Goal: Check status: Check status

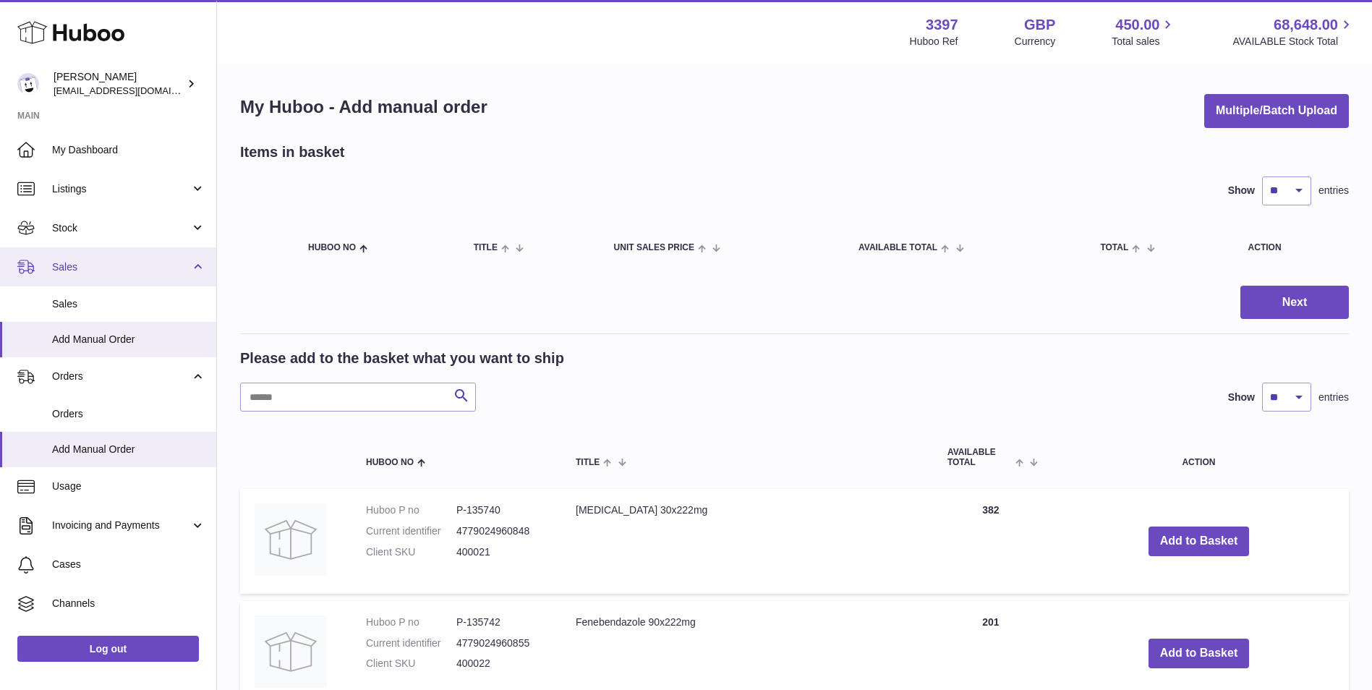
click at [90, 260] on span "Sales" at bounding box center [121, 267] width 138 height 14
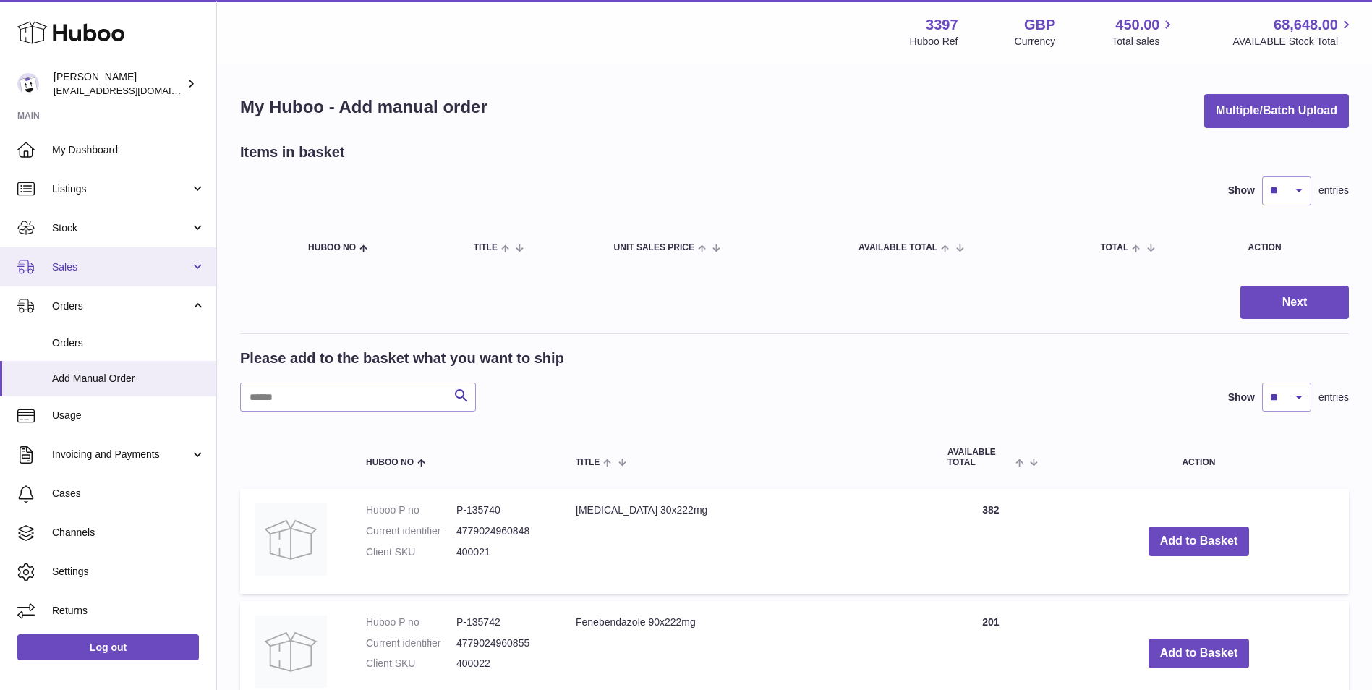
click at [68, 273] on span "Sales" at bounding box center [121, 267] width 138 height 14
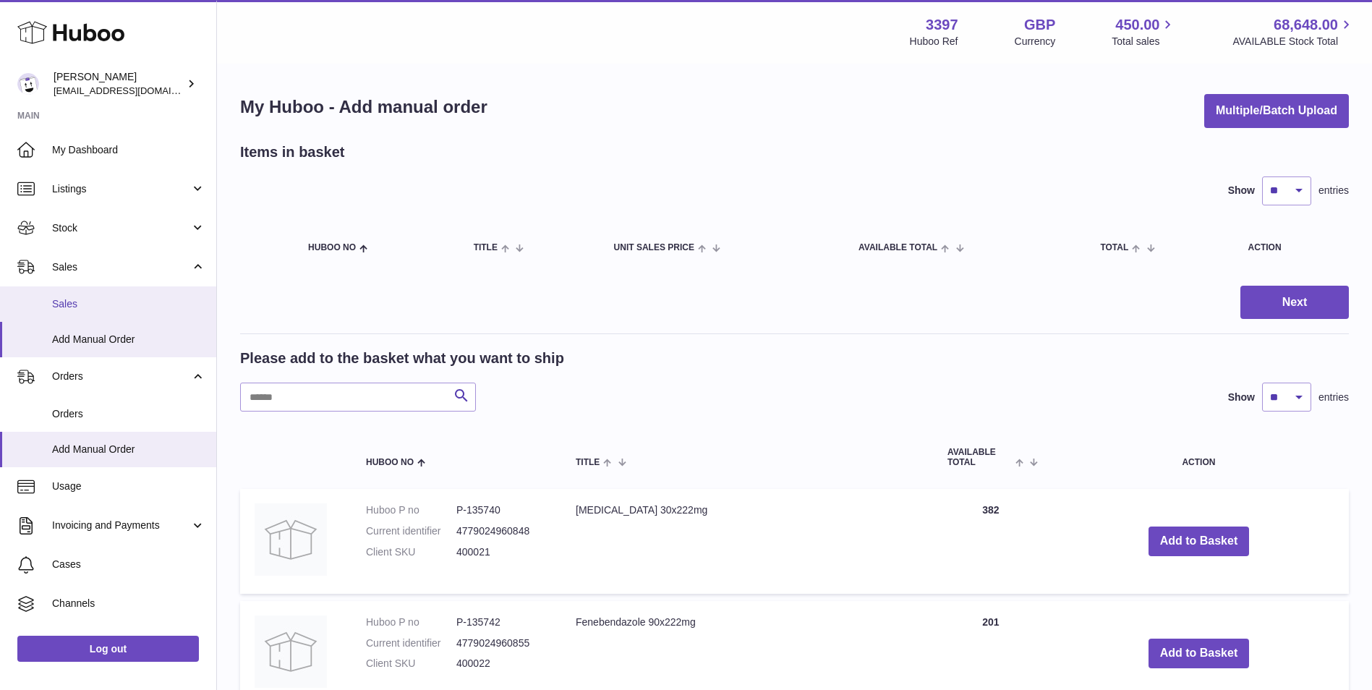
click at [63, 310] on span "Sales" at bounding box center [128, 304] width 153 height 14
click at [73, 308] on span "Sales" at bounding box center [128, 304] width 153 height 14
click at [66, 301] on span "Sales" at bounding box center [128, 304] width 153 height 14
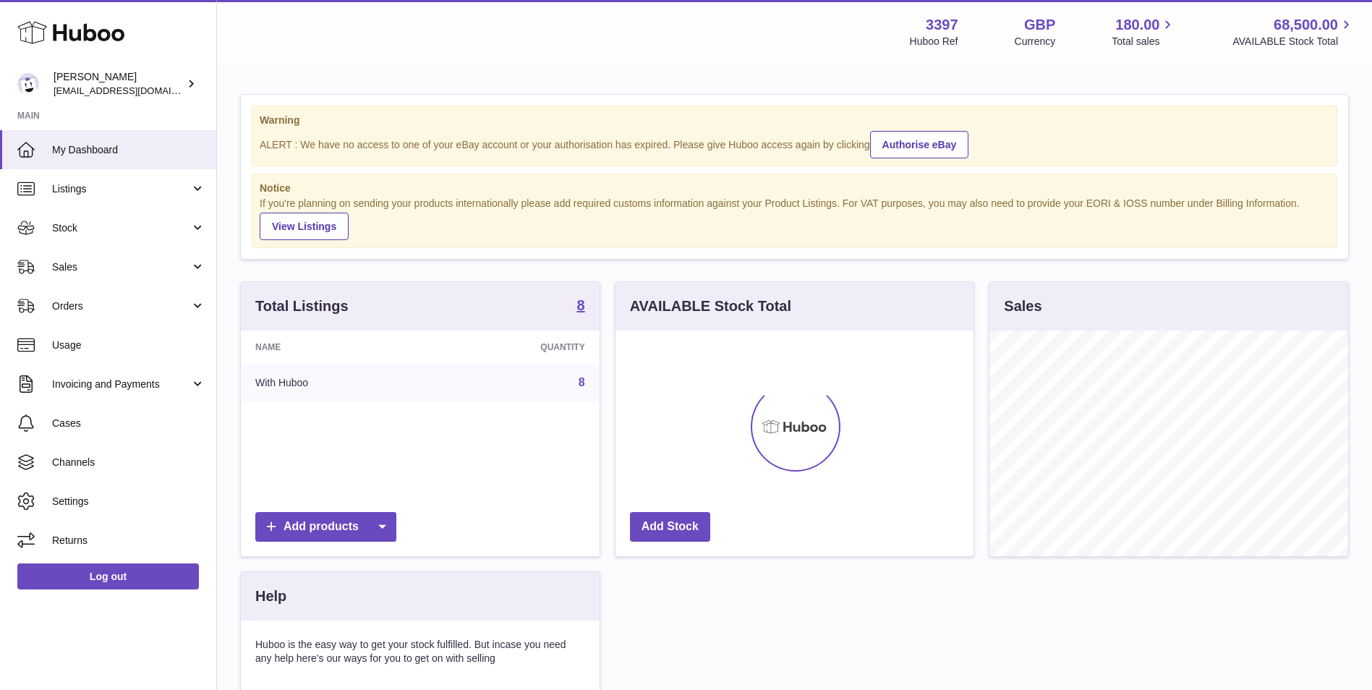
scroll to position [226, 358]
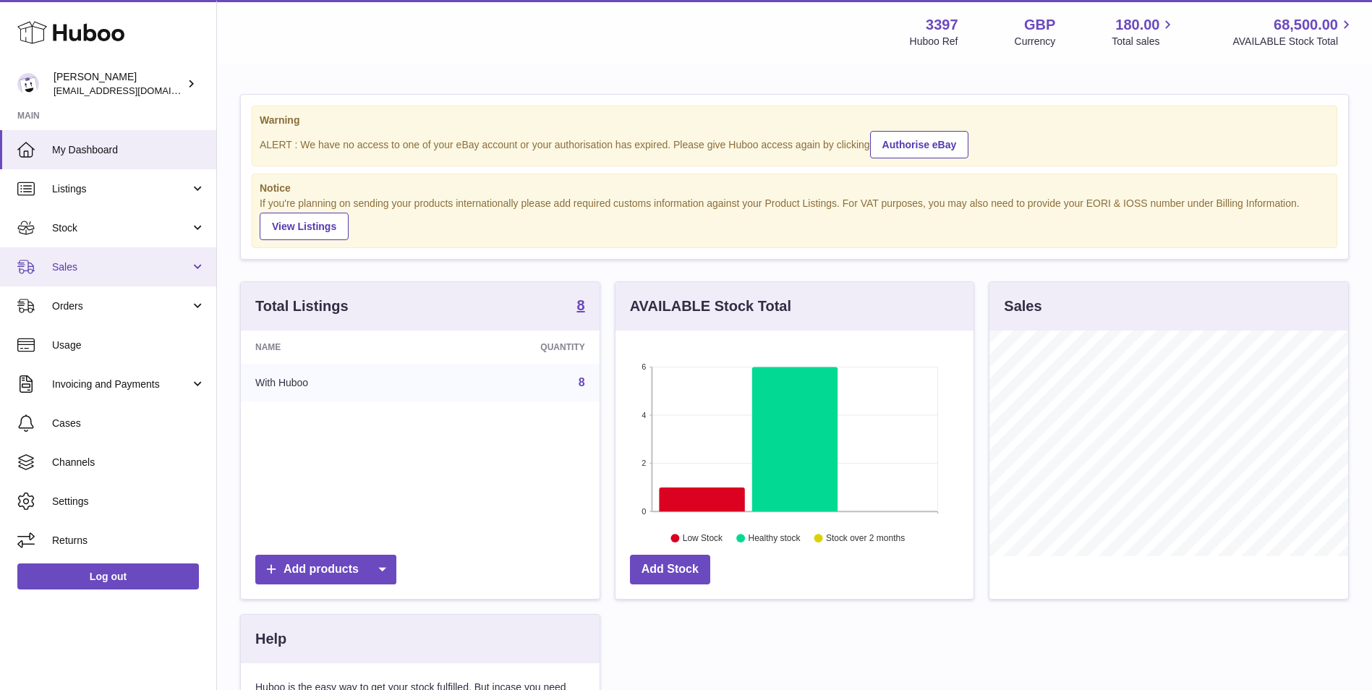
click at [77, 265] on span "Sales" at bounding box center [121, 267] width 138 height 14
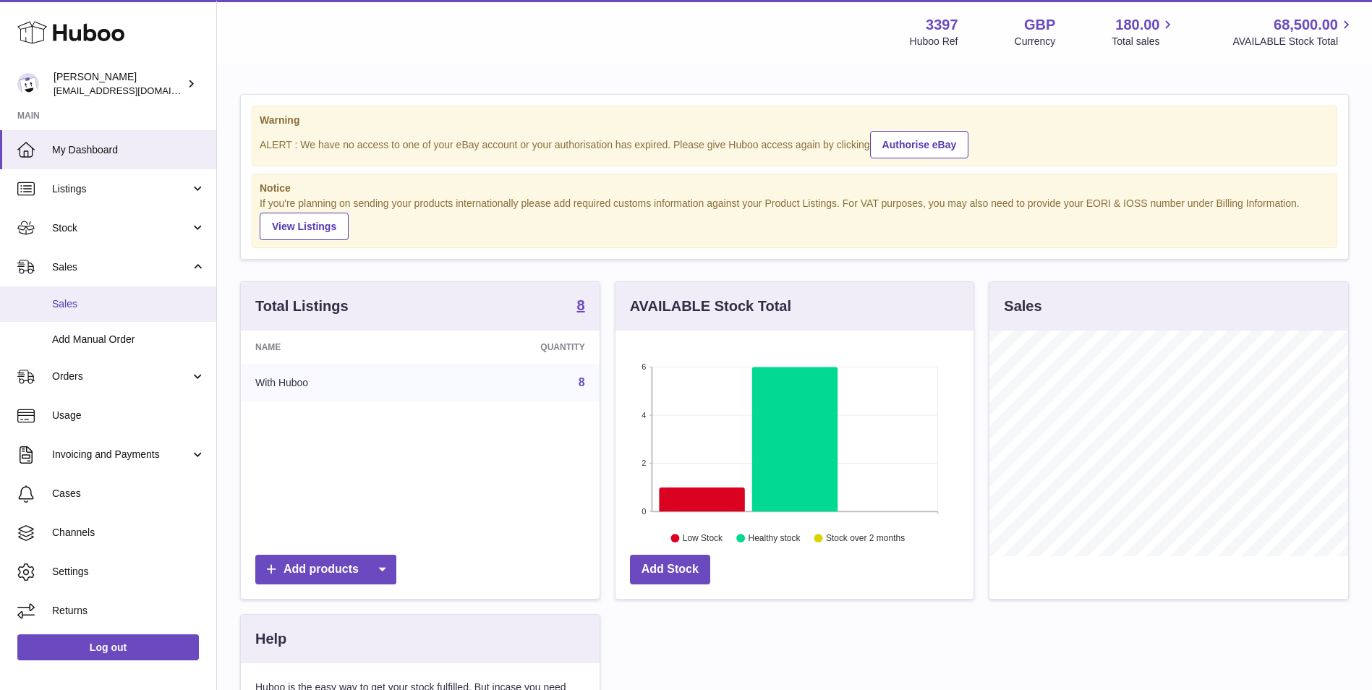
click at [78, 301] on span "Sales" at bounding box center [128, 304] width 153 height 14
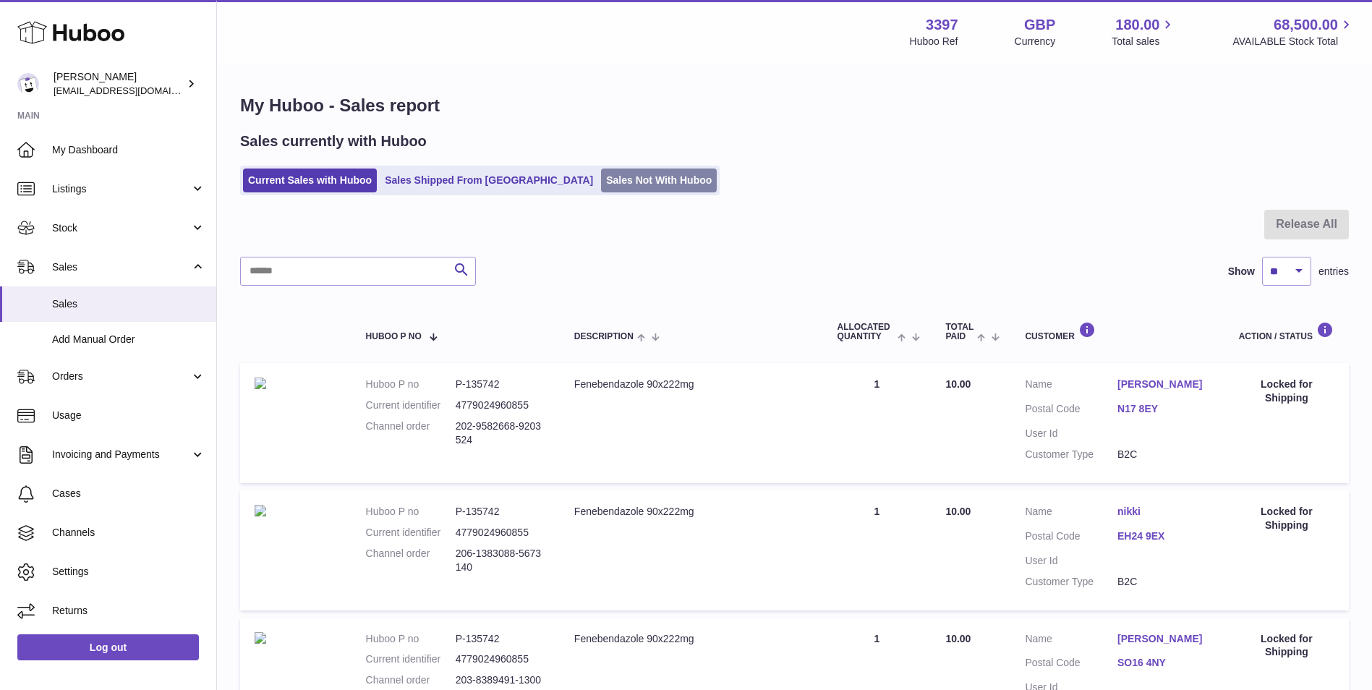
click at [601, 179] on link "Sales Not With Huboo" at bounding box center [659, 180] width 116 height 24
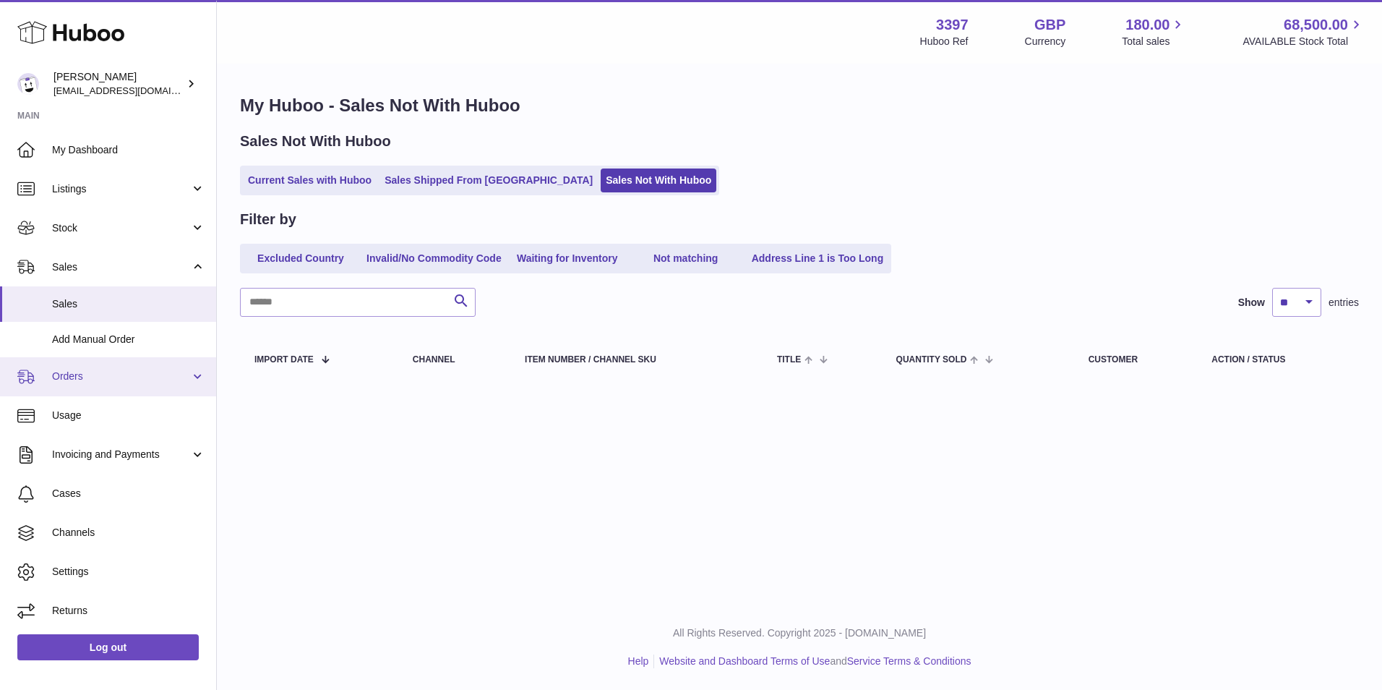
click at [62, 377] on span "Orders" at bounding box center [121, 376] width 138 height 14
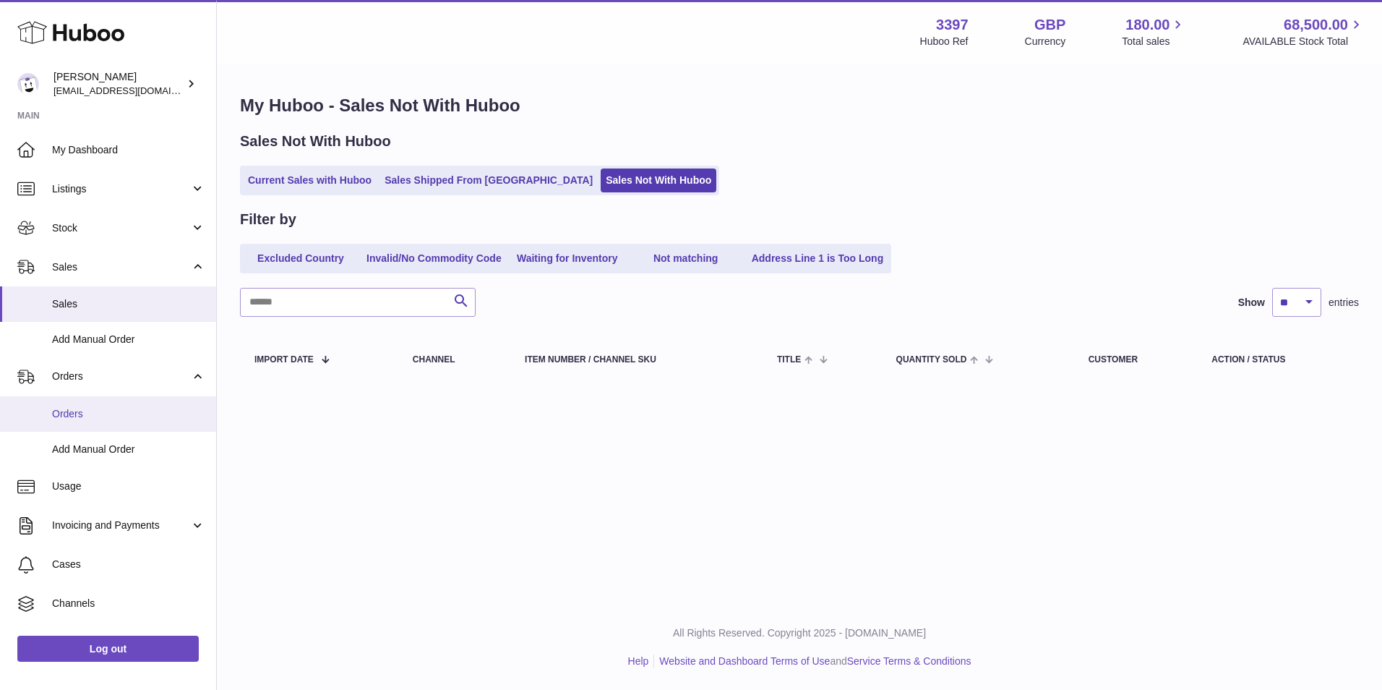
click at [63, 419] on span "Orders" at bounding box center [128, 414] width 153 height 14
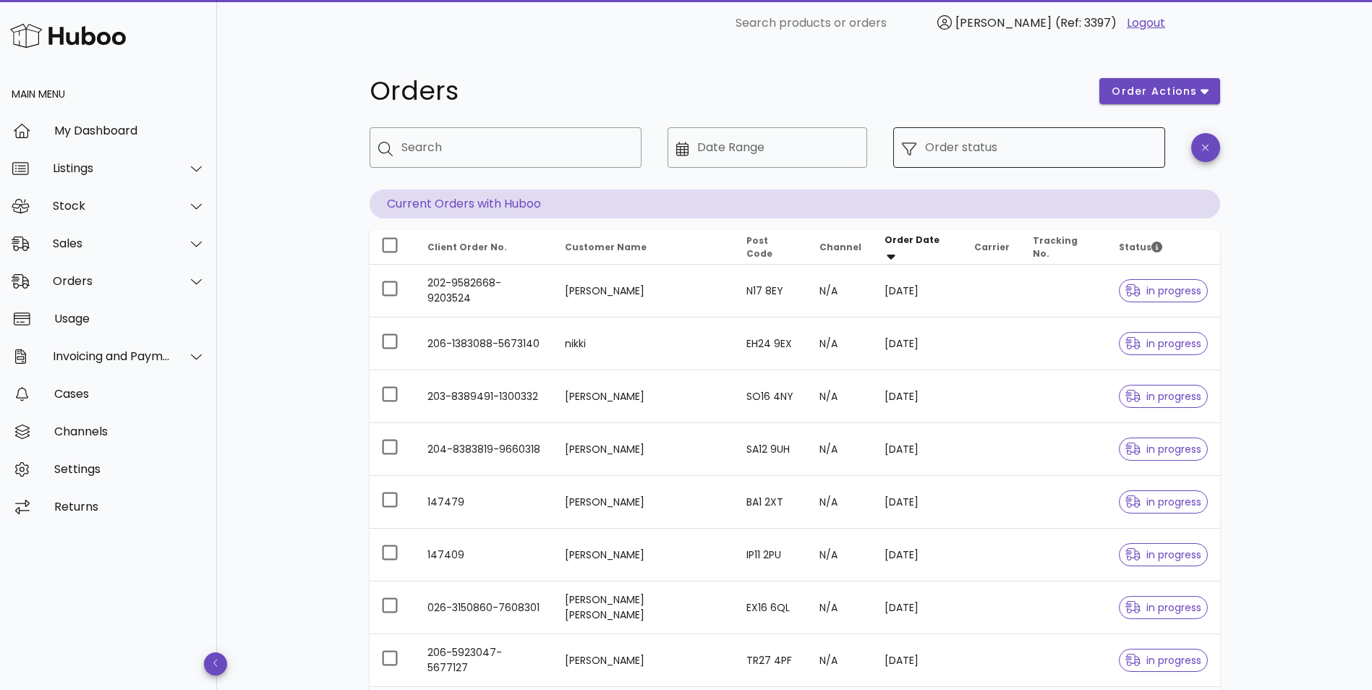
click at [1030, 155] on input "Order status" at bounding box center [1040, 147] width 231 height 23
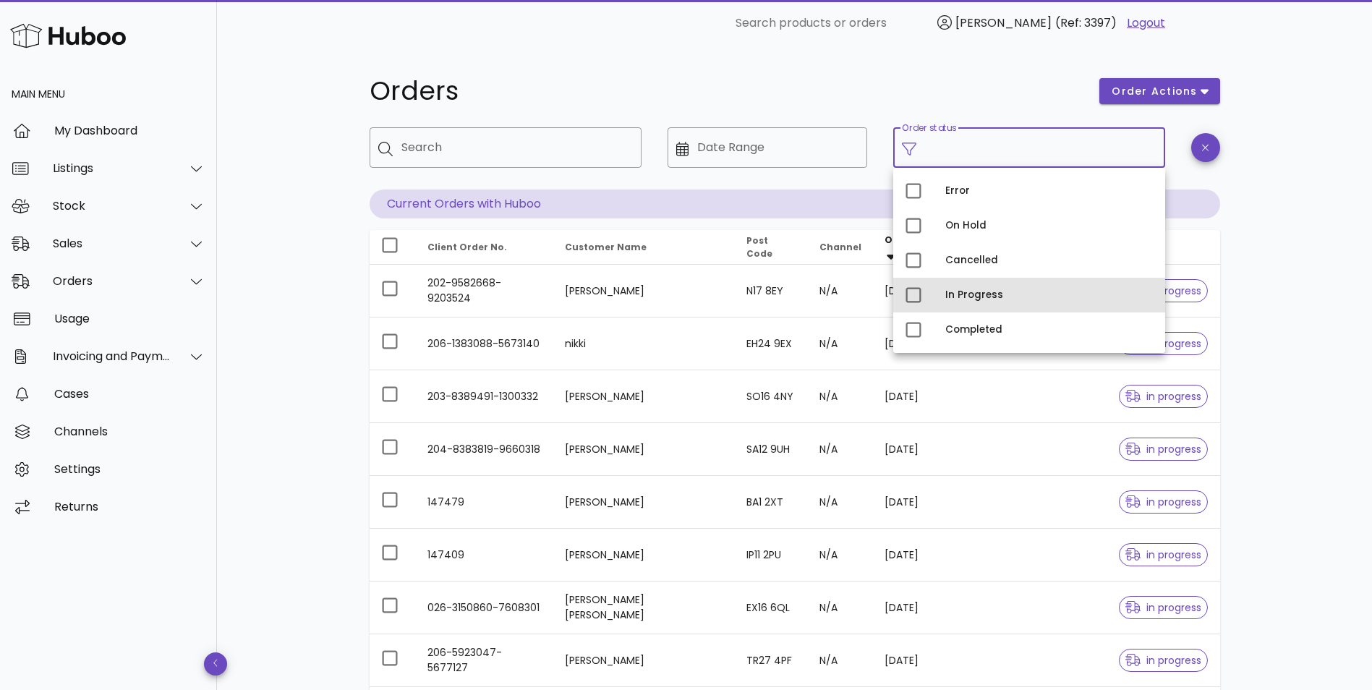
click at [985, 292] on div "In Progress" at bounding box center [1049, 295] width 208 height 12
type input "**********"
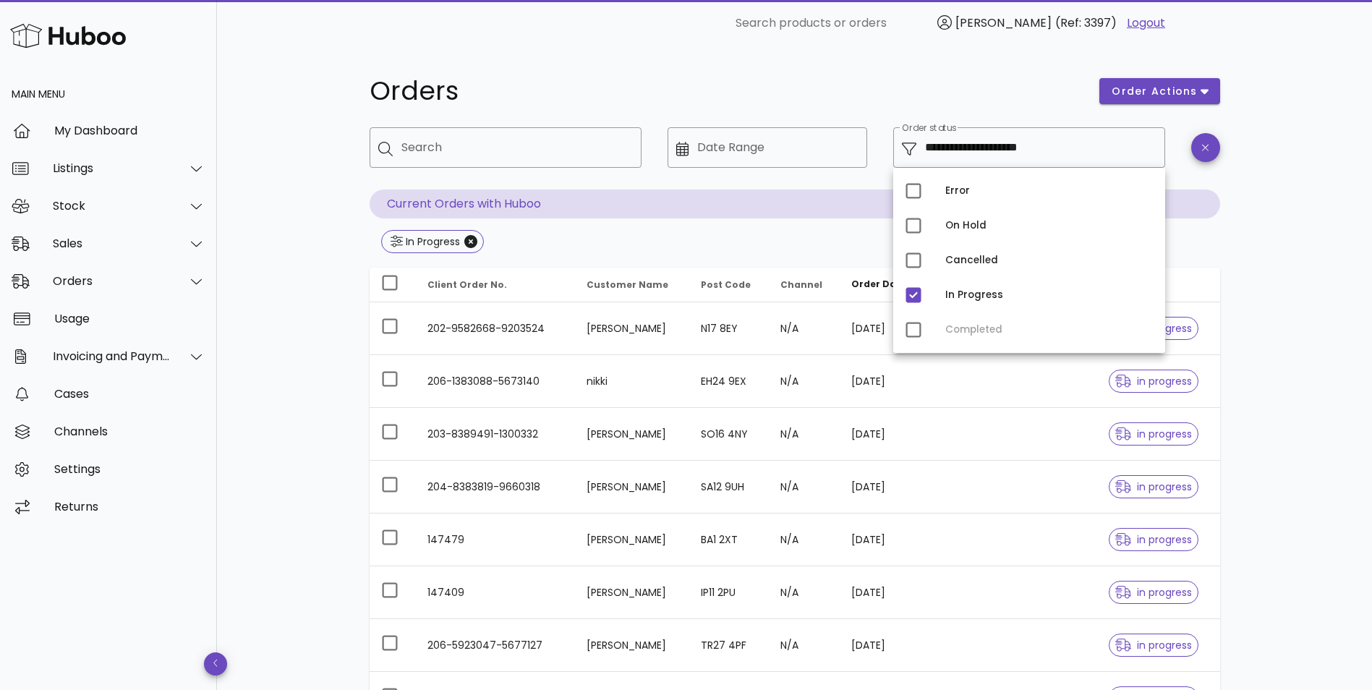
click at [1279, 304] on div "**********" at bounding box center [794, 517] width 1155 height 943
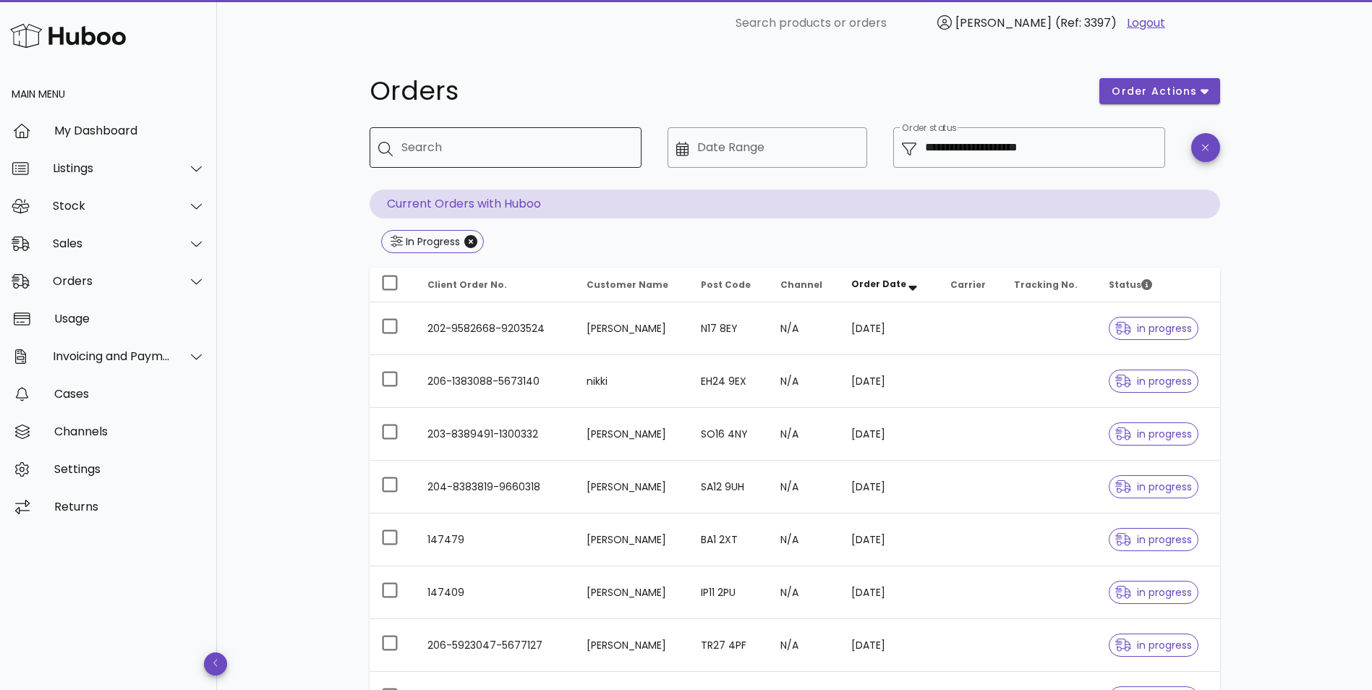
click at [422, 157] on input "Search" at bounding box center [515, 147] width 228 height 23
paste input "**********"
type input "**********"
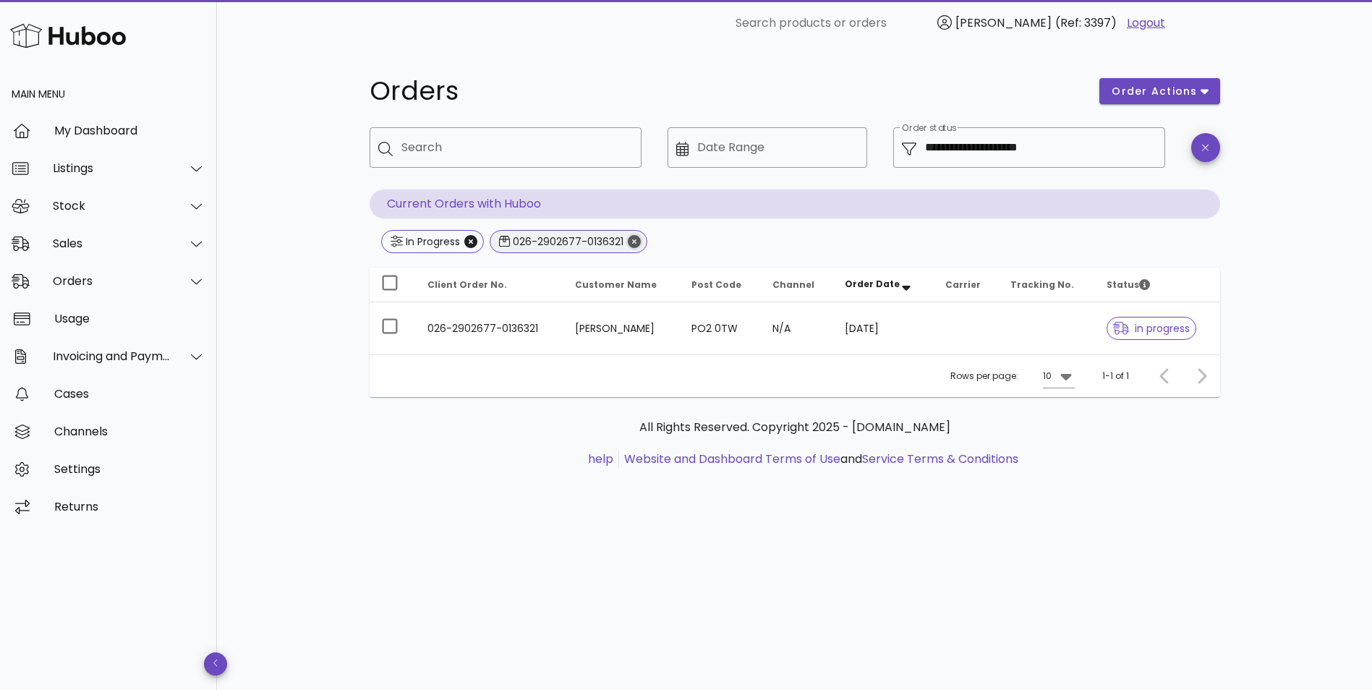
click at [634, 239] on icon "Close" at bounding box center [634, 241] width 13 height 13
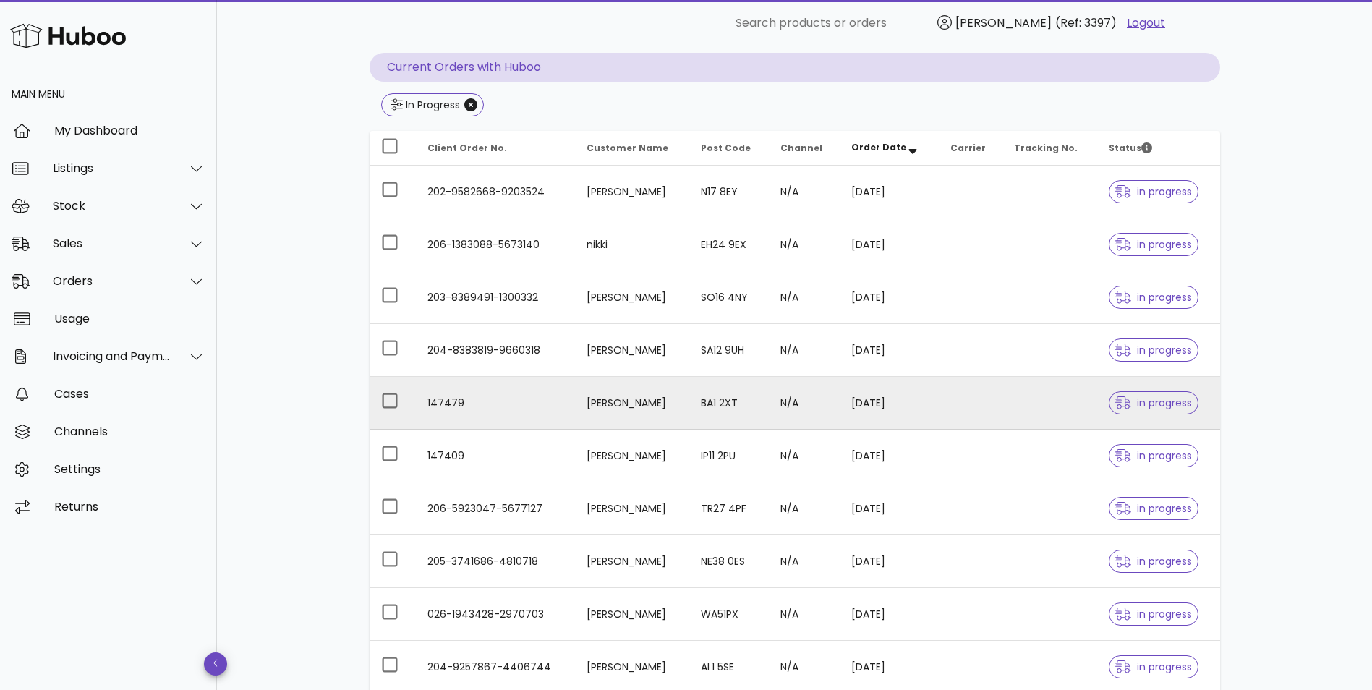
scroll to position [299, 0]
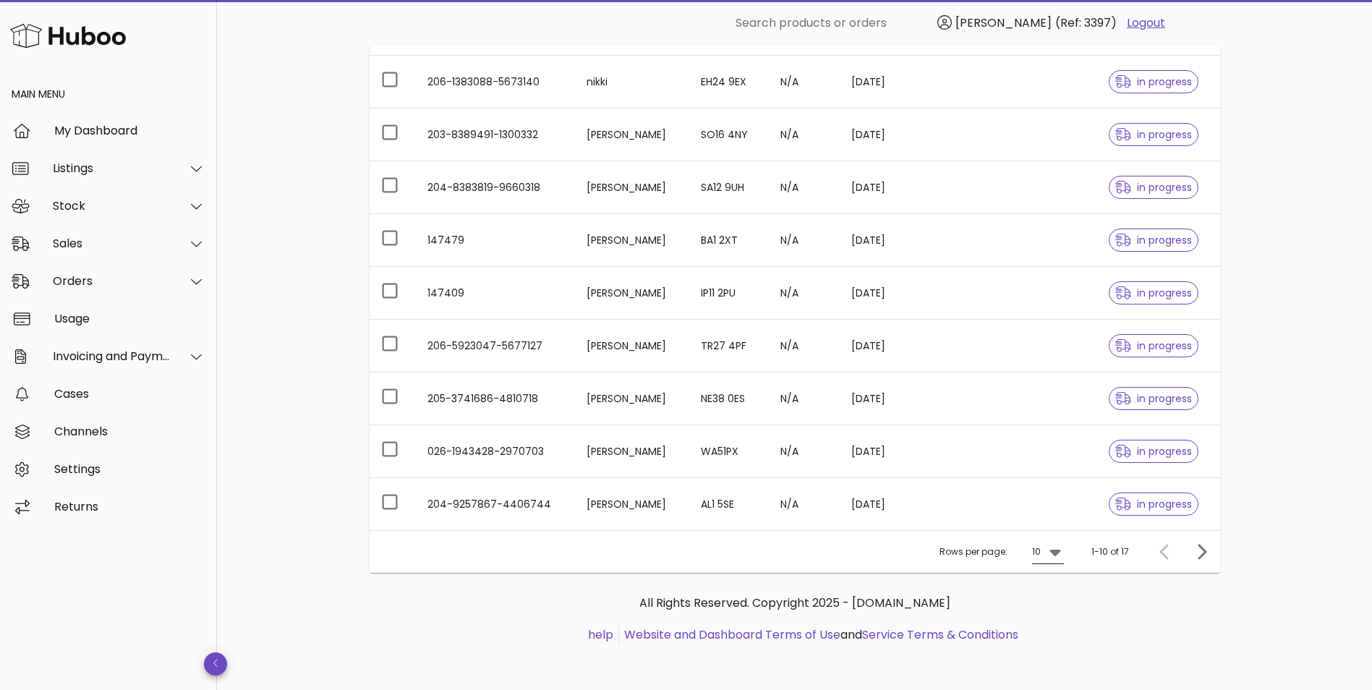
click at [1054, 555] on icon at bounding box center [1054, 551] width 17 height 17
click at [1048, 626] on div "50" at bounding box center [1052, 632] width 14 height 14
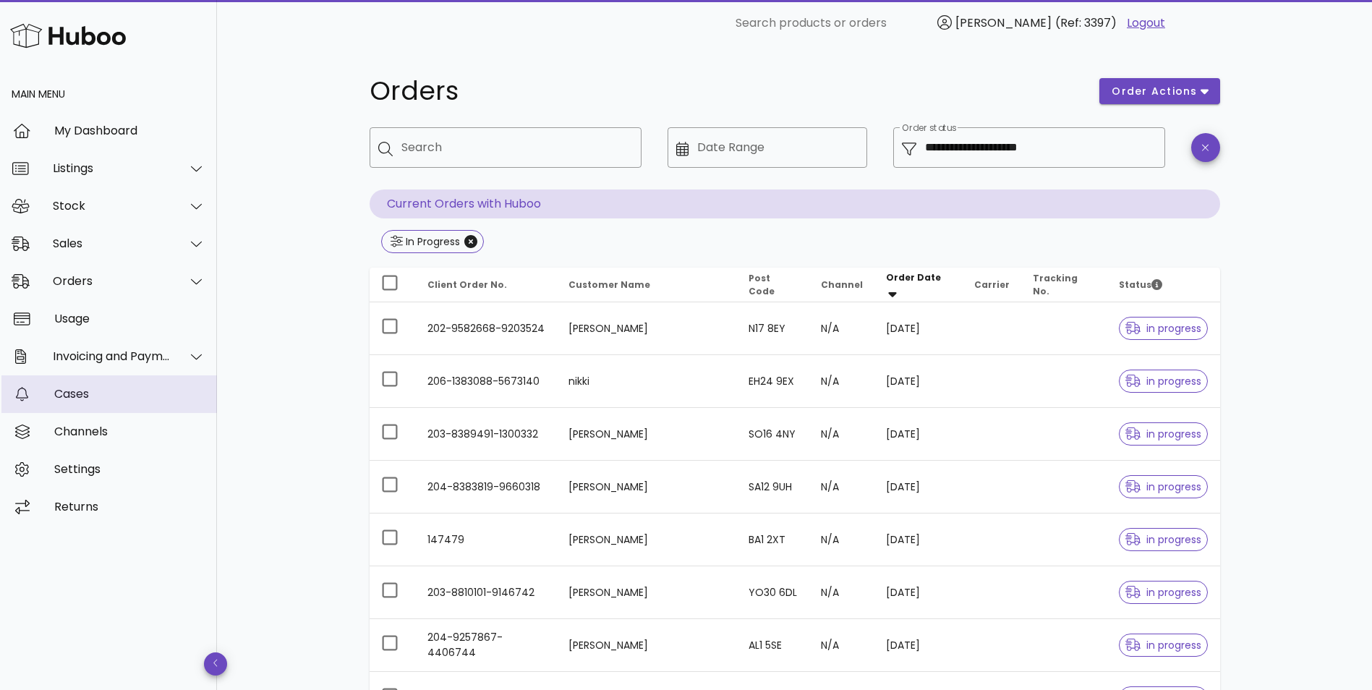
click at [85, 395] on div "Cases" at bounding box center [129, 394] width 151 height 14
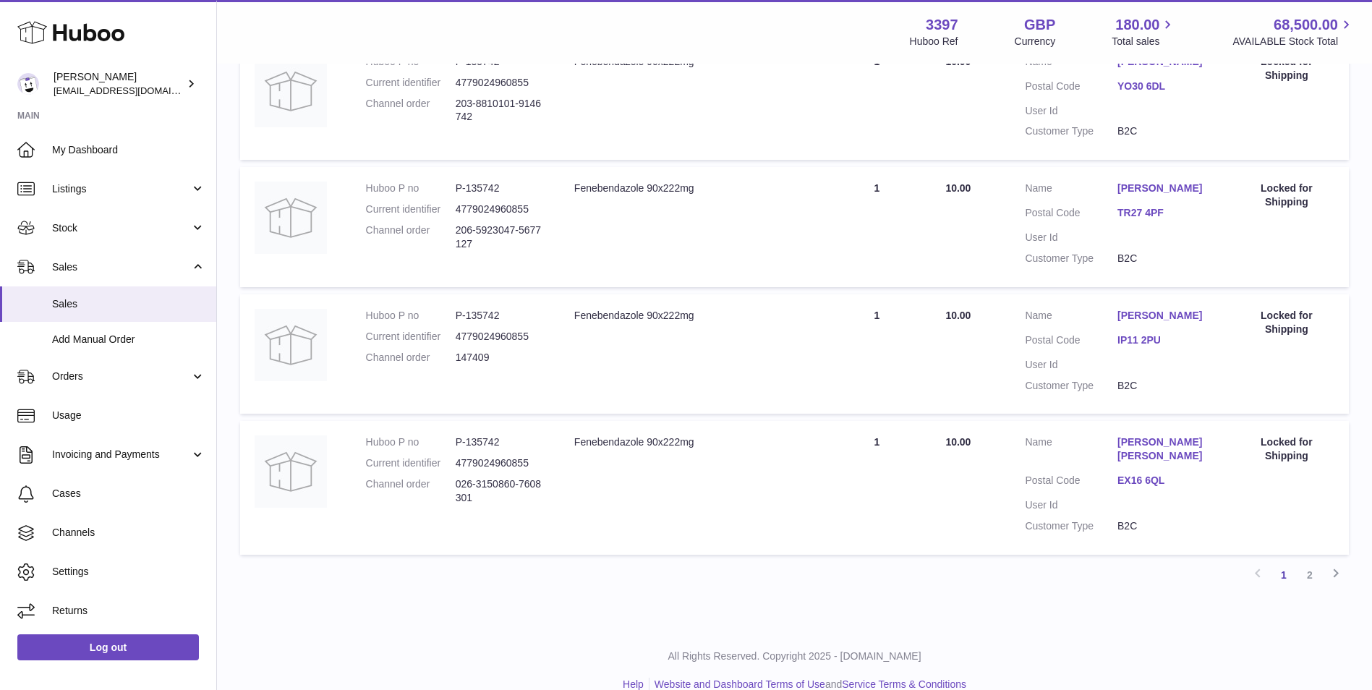
scroll to position [1121, 0]
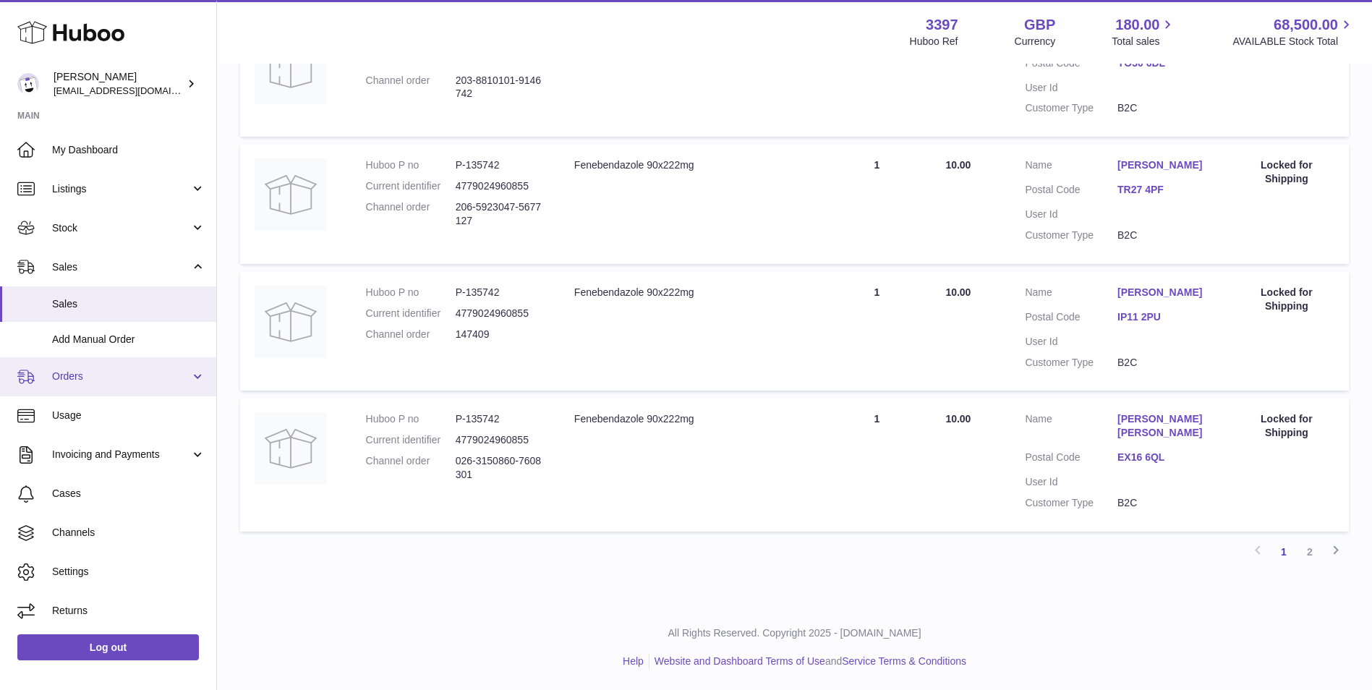
click at [80, 374] on span "Orders" at bounding box center [121, 376] width 138 height 14
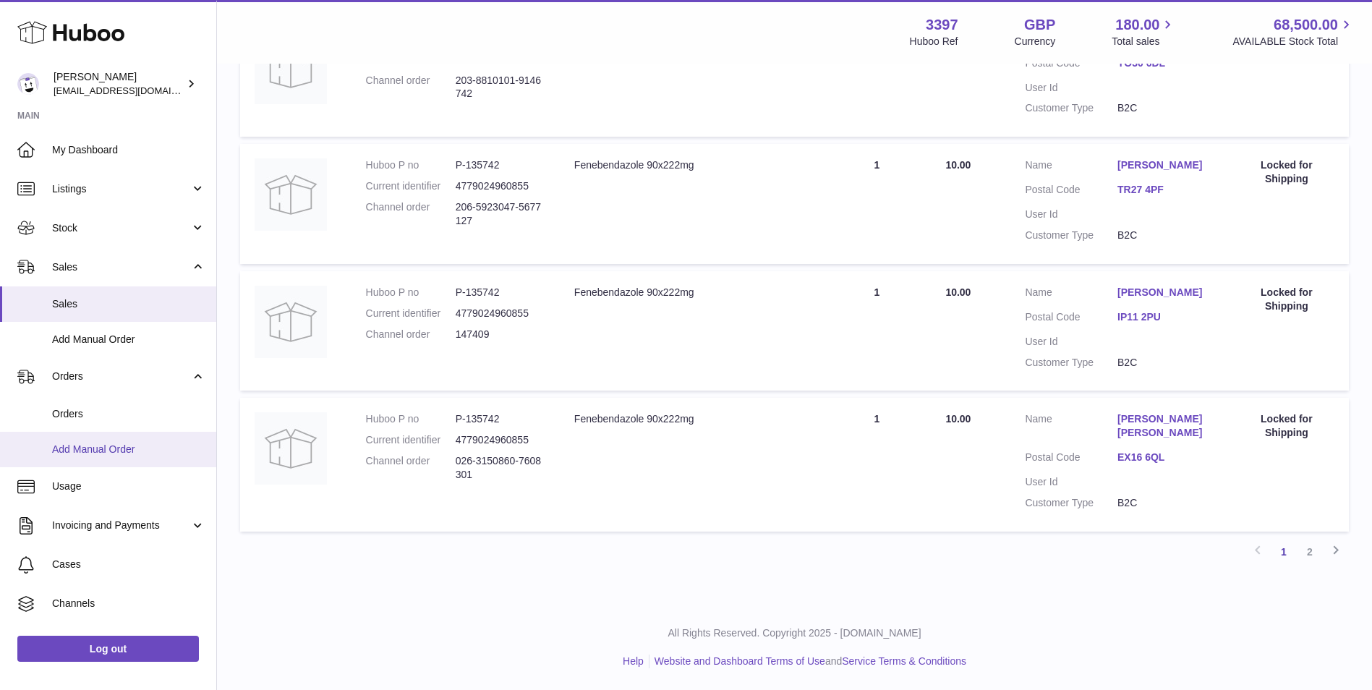
click at [69, 448] on span "Add Manual Order" at bounding box center [128, 449] width 153 height 14
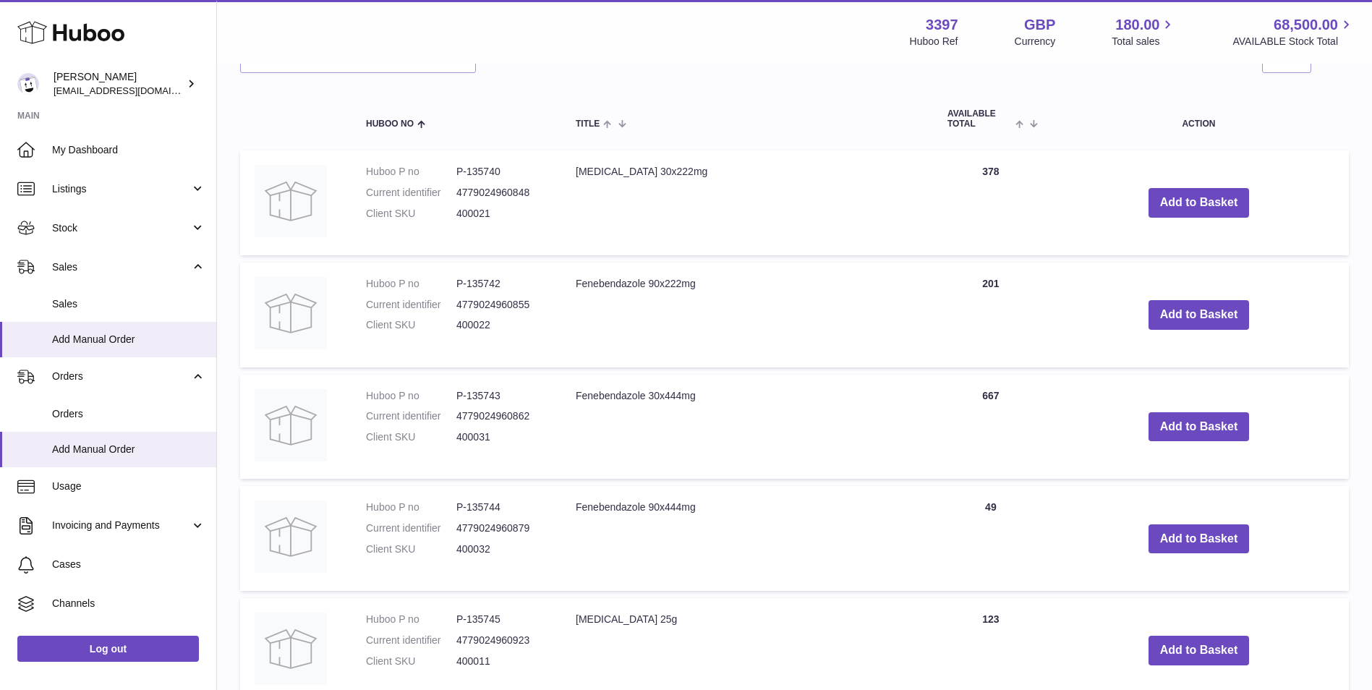
scroll to position [120, 0]
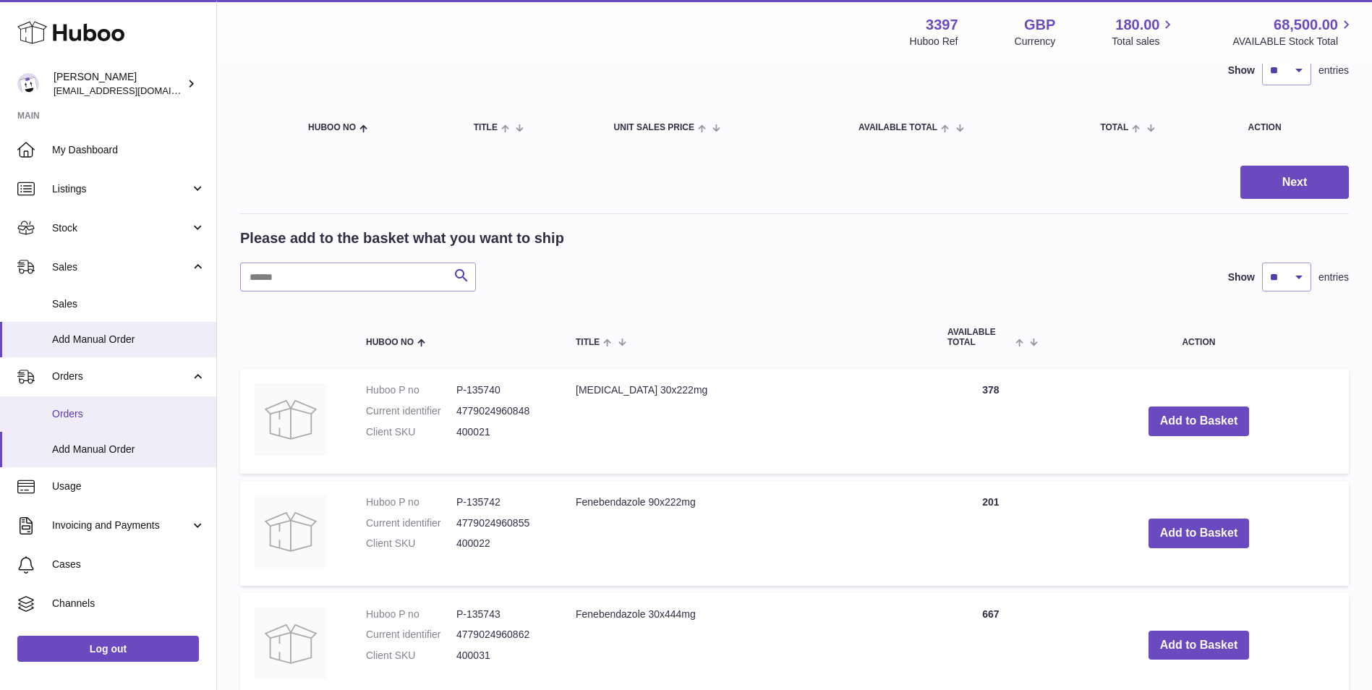
click at [87, 407] on span "Orders" at bounding box center [128, 414] width 153 height 14
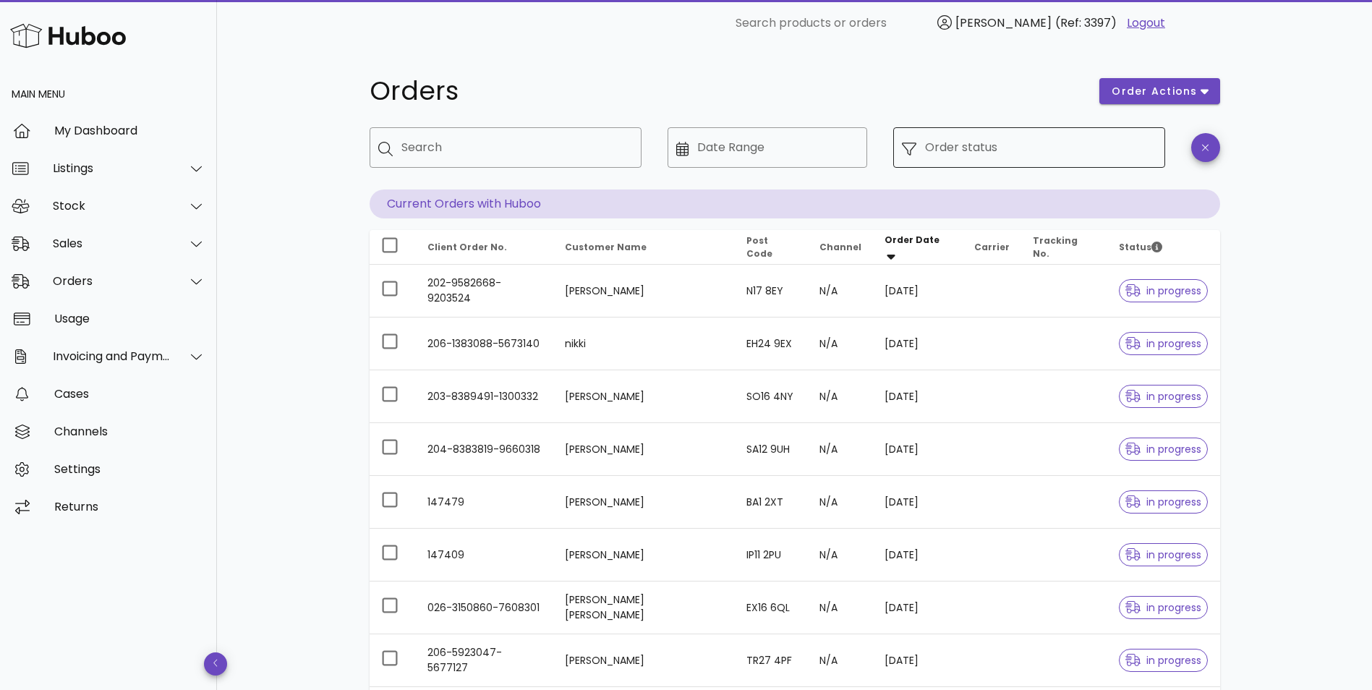
click at [1007, 153] on input "Order status" at bounding box center [1040, 147] width 231 height 23
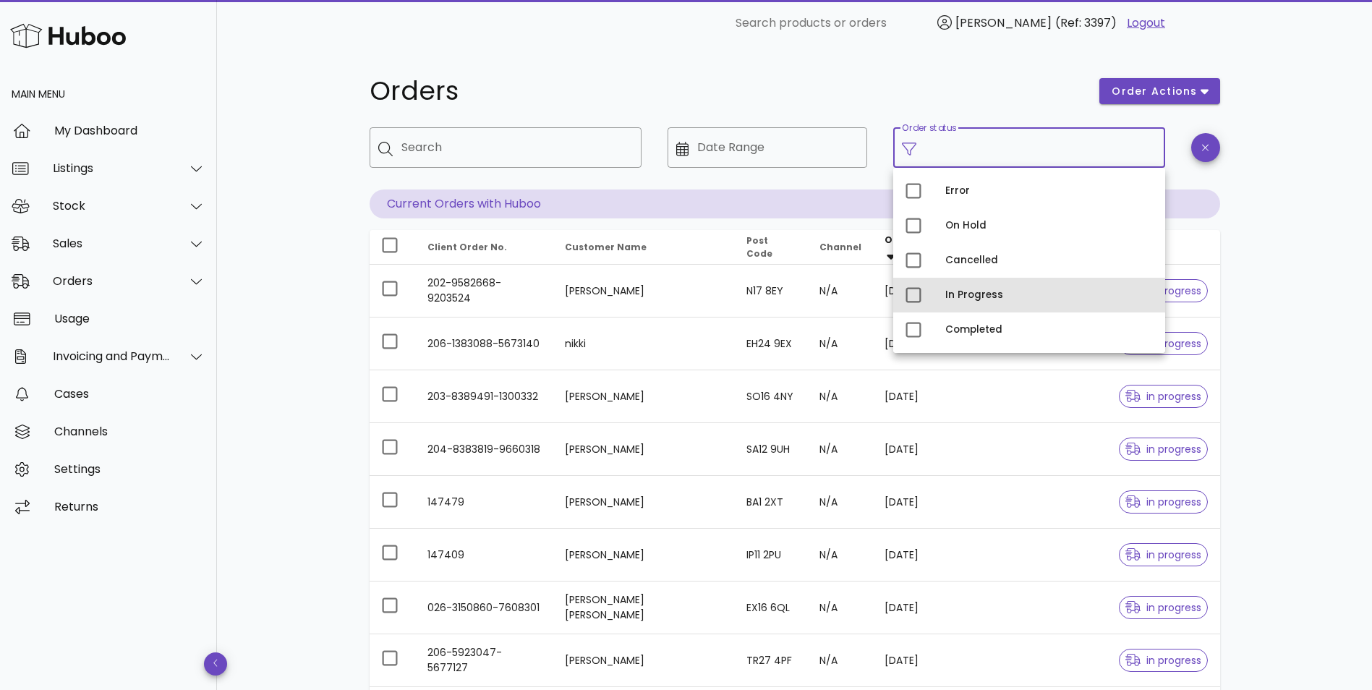
click at [969, 291] on div "In Progress" at bounding box center [1049, 295] width 208 height 12
type input "**********"
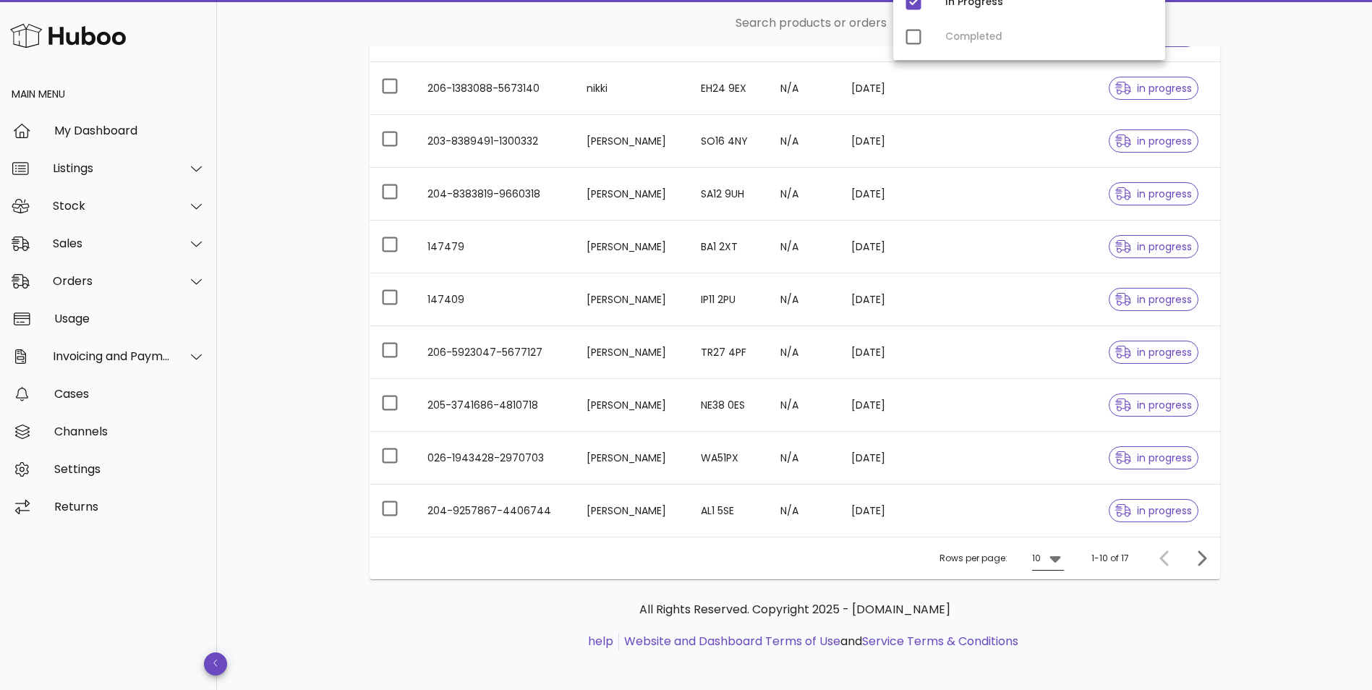
scroll to position [299, 0]
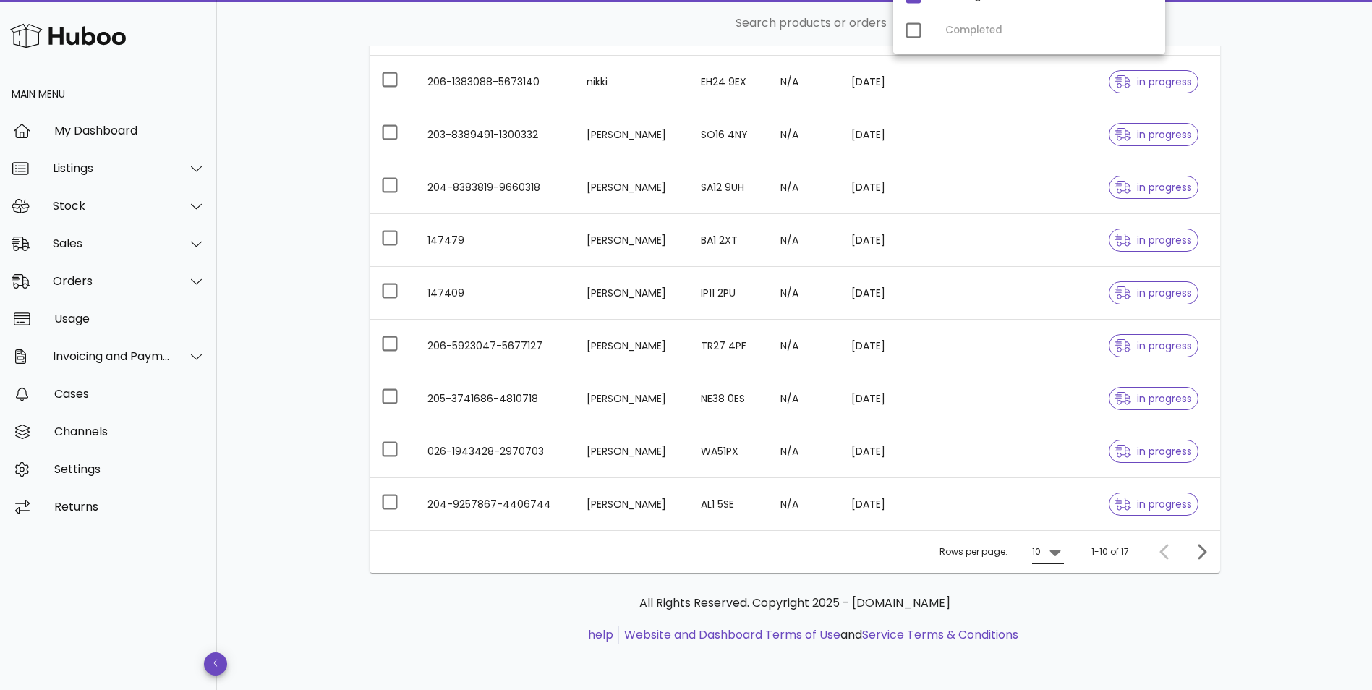
click at [1053, 555] on icon at bounding box center [1054, 551] width 17 height 17
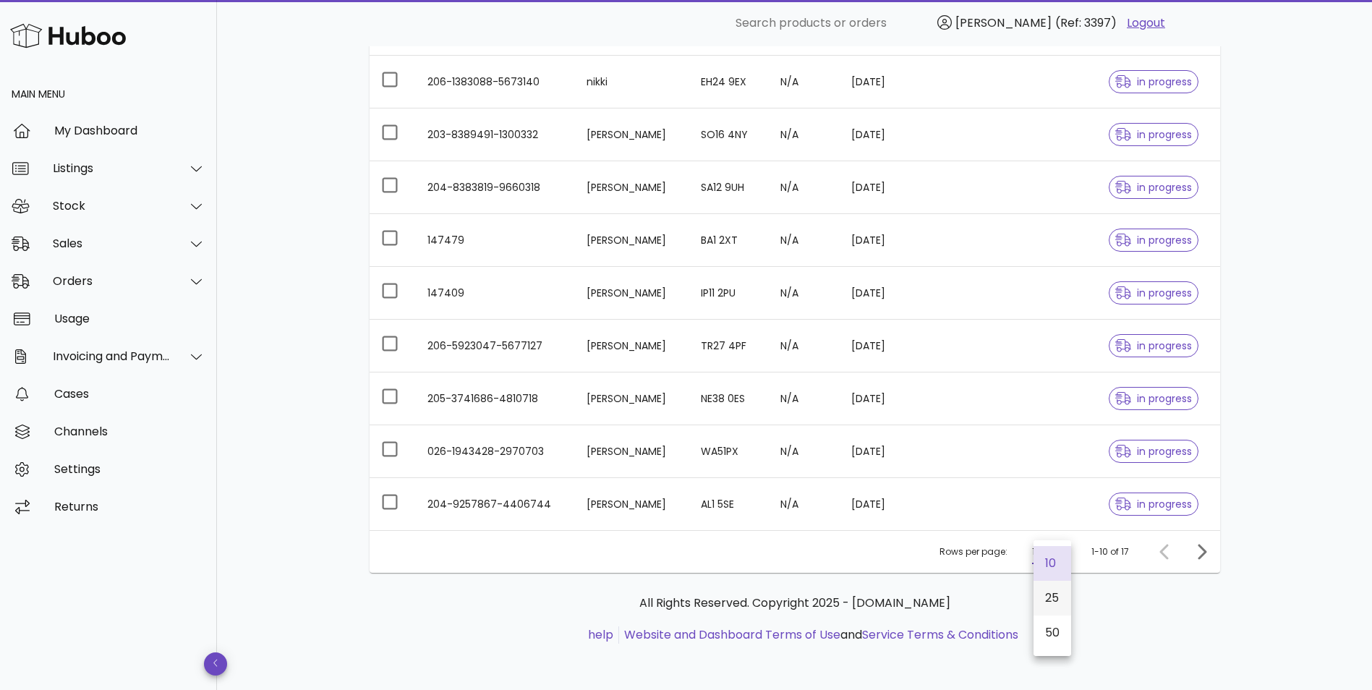
click at [1049, 599] on div "25" at bounding box center [1052, 598] width 14 height 14
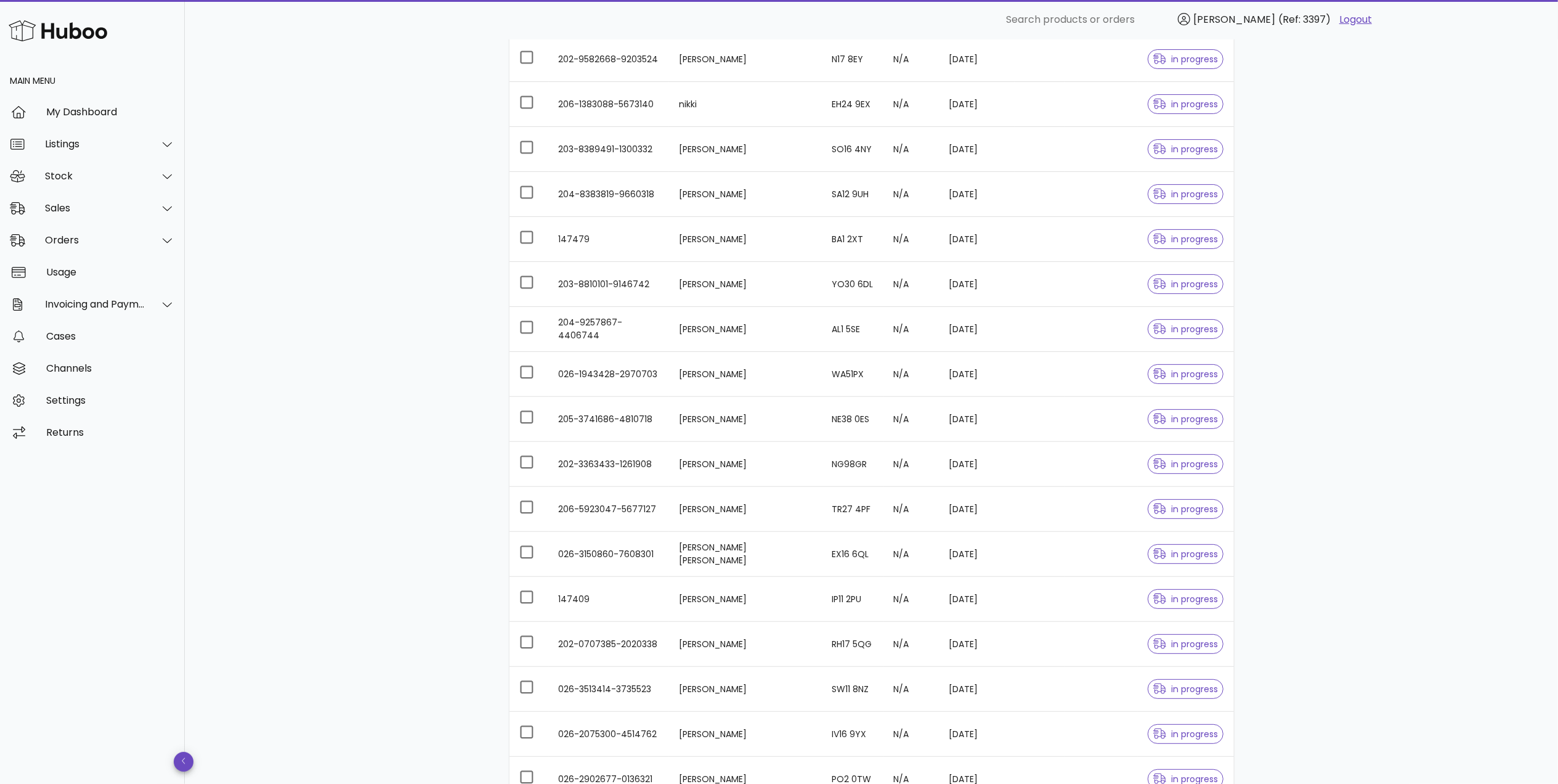
scroll to position [378, 0]
